Goal: Navigation & Orientation: Find specific page/section

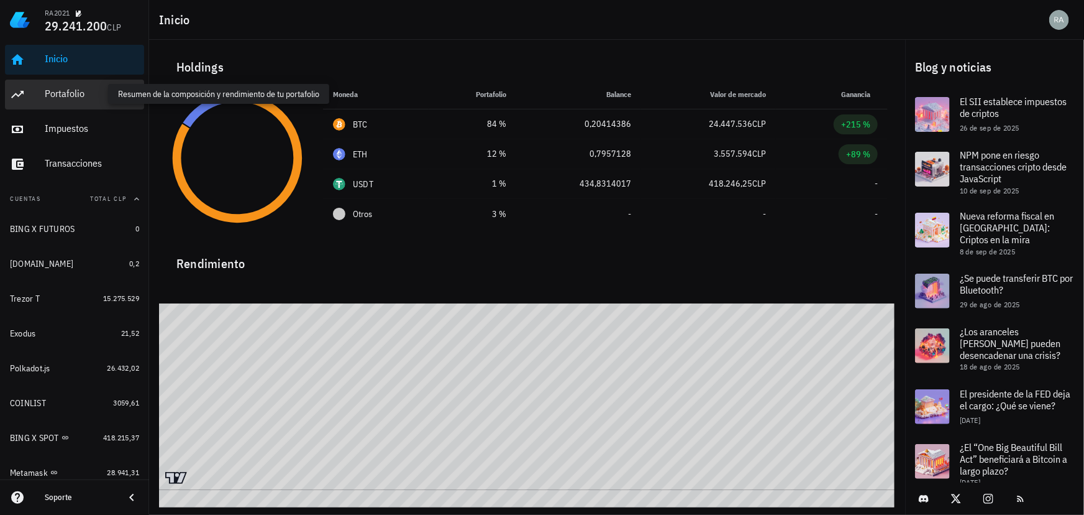
click at [68, 93] on div "Portafolio" at bounding box center [92, 94] width 94 height 12
